Goal: Task Accomplishment & Management: Complete application form

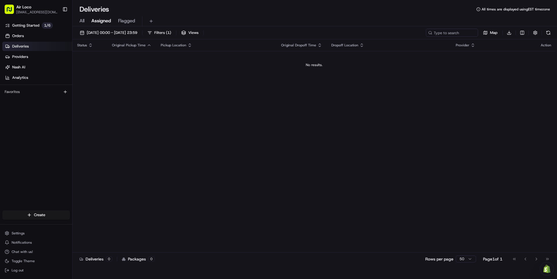
click at [546, 269] on img at bounding box center [546, 269] width 7 height 8
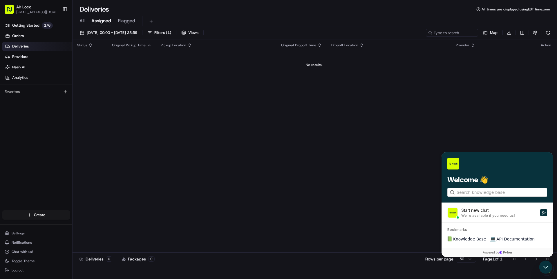
click at [222, 142] on div "Status Original Pickup Time Pickup Location Original Dropoff Time Dropoff Locat…" at bounding box center [313, 145] width 483 height 213
click at [461, 239] on span "Knowledge Base" at bounding box center [469, 239] width 33 height 6
click at [42, 25] on p "1 / 6" at bounding box center [47, 25] width 11 height 6
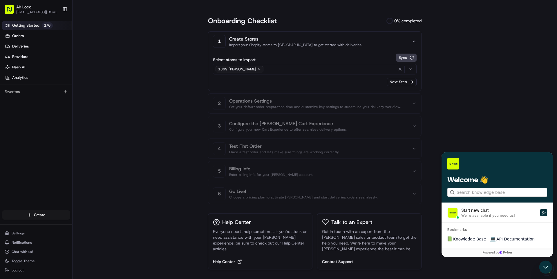
click at [409, 66] on div "button" at bounding box center [406, 69] width 18 height 7
click at [317, 81] on html "Air Loco info.airloco@gmail.com Toggle Sidebar Getting Started 1 / 6 Orders Del…" at bounding box center [278, 139] width 557 height 279
click at [261, 68] on icon "button" at bounding box center [258, 69] width 3 height 3
click at [243, 65] on button "Select options" at bounding box center [315, 69] width 204 height 10
type input "325 rue de l"
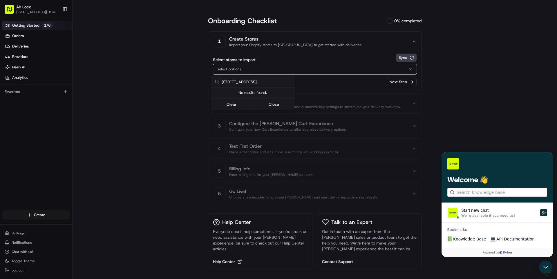
click at [378, 64] on html "Air Loco info.airloco@gmail.com Toggle Sidebar Getting Started 1 / 6 Orders Del…" at bounding box center [278, 139] width 557 height 279
click at [309, 68] on div "Select options" at bounding box center [314, 69] width 201 height 5
click at [236, 106] on button "Clear" at bounding box center [232, 104] width 40 height 8
click at [241, 106] on button "Clear" at bounding box center [232, 104] width 40 height 8
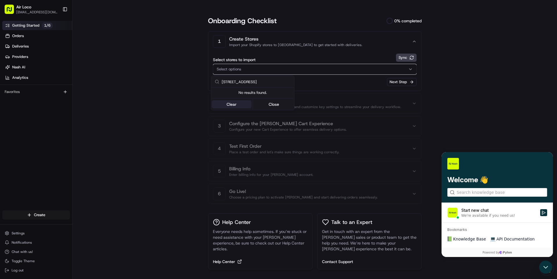
click at [241, 106] on button "Clear" at bounding box center [232, 104] width 40 height 8
click at [256, 79] on input "325 rue de l" at bounding box center [256, 82] width 69 height 12
click at [256, 80] on input "325 rue de l" at bounding box center [256, 82] width 69 height 12
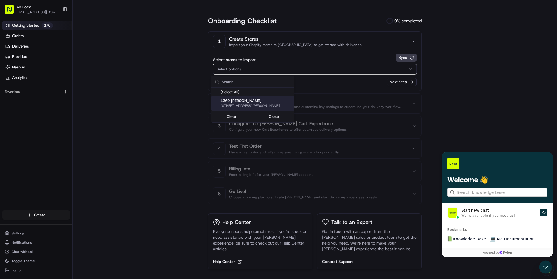
click at [249, 100] on p "1369 Rue Charles-Rodrigue" at bounding box center [249, 100] width 59 height 5
click at [353, 90] on html "Air Loco info.airloco@gmail.com Toggle Sidebar Getting Started 1 / 6 Orders Del…" at bounding box center [278, 139] width 557 height 279
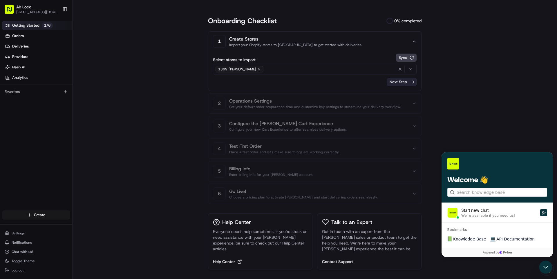
click at [396, 83] on button "Next Step" at bounding box center [402, 82] width 30 height 8
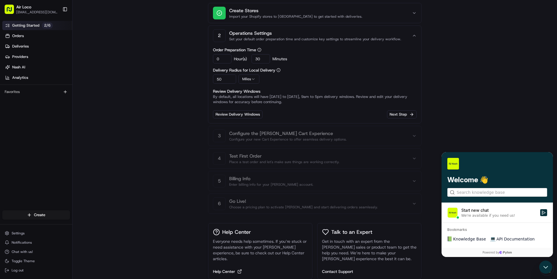
scroll to position [29, 0]
click at [225, 80] on input "50" at bounding box center [224, 78] width 23 height 9
click at [224, 78] on input "50" at bounding box center [224, 78] width 23 height 9
click at [215, 78] on input "0" at bounding box center [224, 78] width 23 height 9
type input "50"
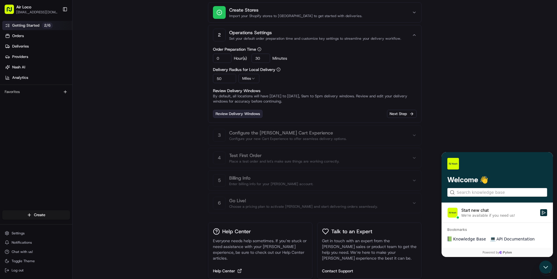
click at [248, 117] on link "Review Delivery Windows" at bounding box center [238, 114] width 50 height 8
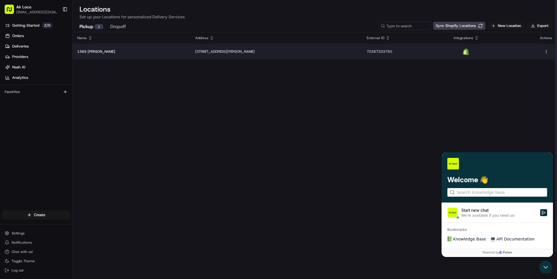
click at [205, 55] on td "1369 Rue Charles-Rodrigue, Lévis, QC G6W 7Y6, Canada" at bounding box center [277, 52] width 172 height 16
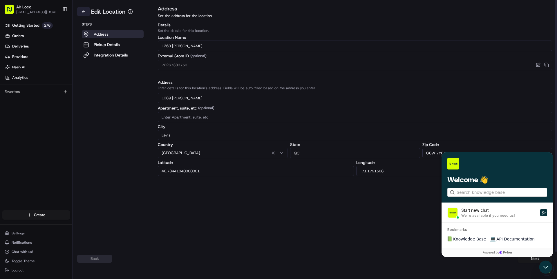
click at [84, 11] on button at bounding box center [83, 11] width 13 height 9
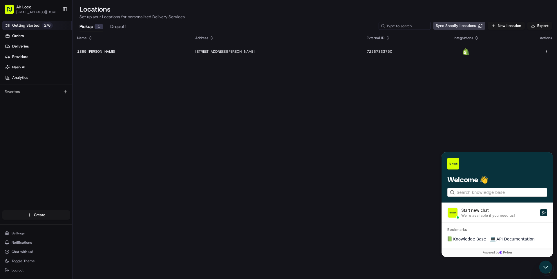
click at [30, 24] on span "Getting Started" at bounding box center [25, 25] width 27 height 5
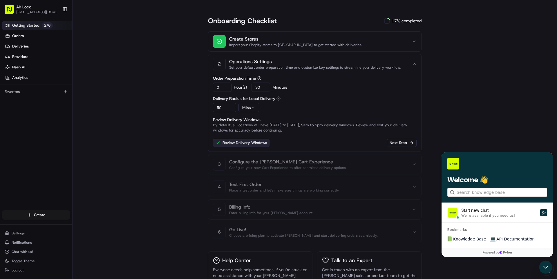
click at [239, 145] on link "Review Delivery Windows" at bounding box center [241, 143] width 57 height 8
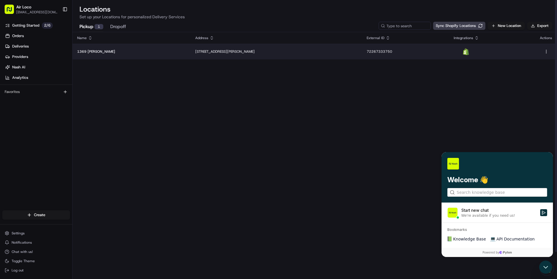
click at [139, 53] on p "1369 Rue Charles-Rodrigue" at bounding box center [131, 51] width 109 height 5
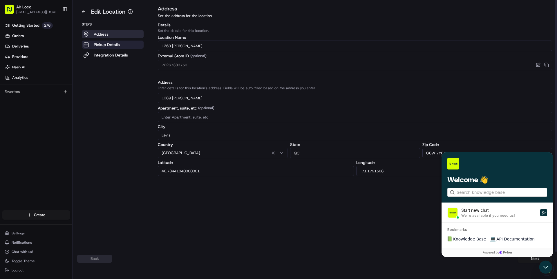
click at [114, 45] on p "Pickup Details" at bounding box center [107, 45] width 26 height 6
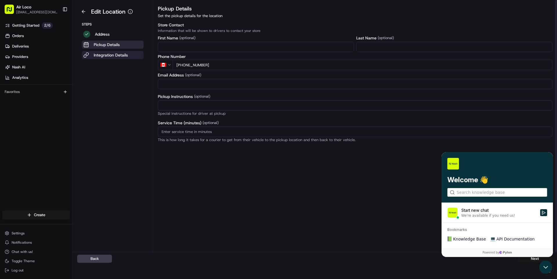
click at [120, 58] on p "Integration Details" at bounding box center [111, 55] width 34 height 6
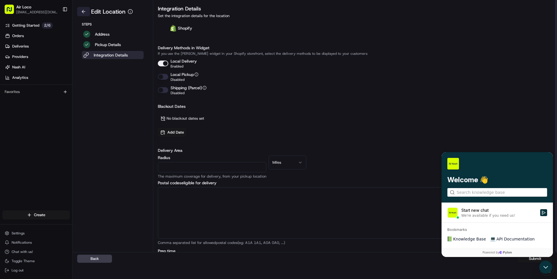
click at [87, 11] on button at bounding box center [83, 11] width 13 height 9
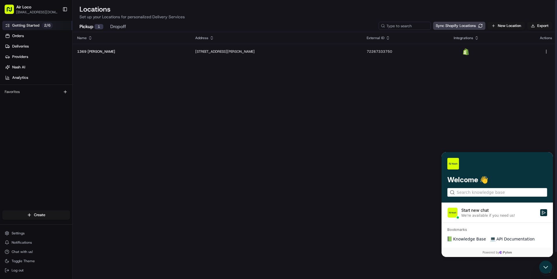
click at [39, 21] on link "Getting Started 2 / 6" at bounding box center [37, 25] width 70 height 9
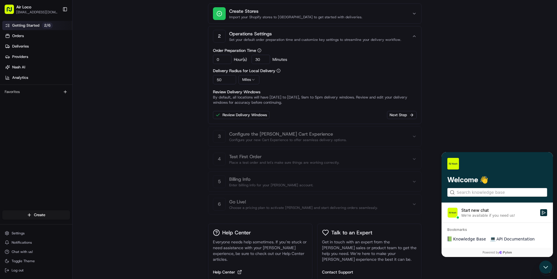
scroll to position [29, 0]
click at [392, 114] on button "Next Step" at bounding box center [402, 114] width 30 height 8
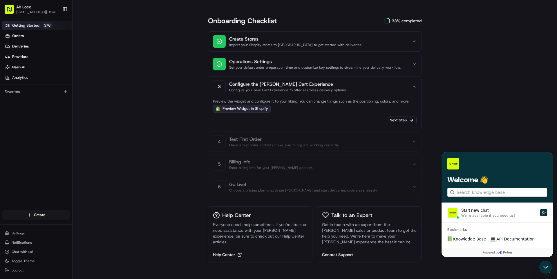
click at [253, 112] on link "Preview Widget in Shopify" at bounding box center [242, 109] width 58 height 8
click at [395, 120] on button "Next Step" at bounding box center [402, 120] width 30 height 8
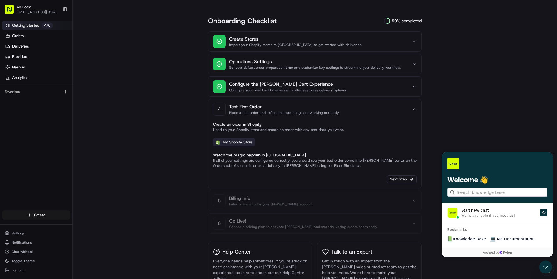
click at [233, 141] on link "My Shopify Store" at bounding box center [234, 142] width 42 height 8
click at [29, 38] on link "Orders" at bounding box center [37, 35] width 70 height 9
